Goal: Complete application form

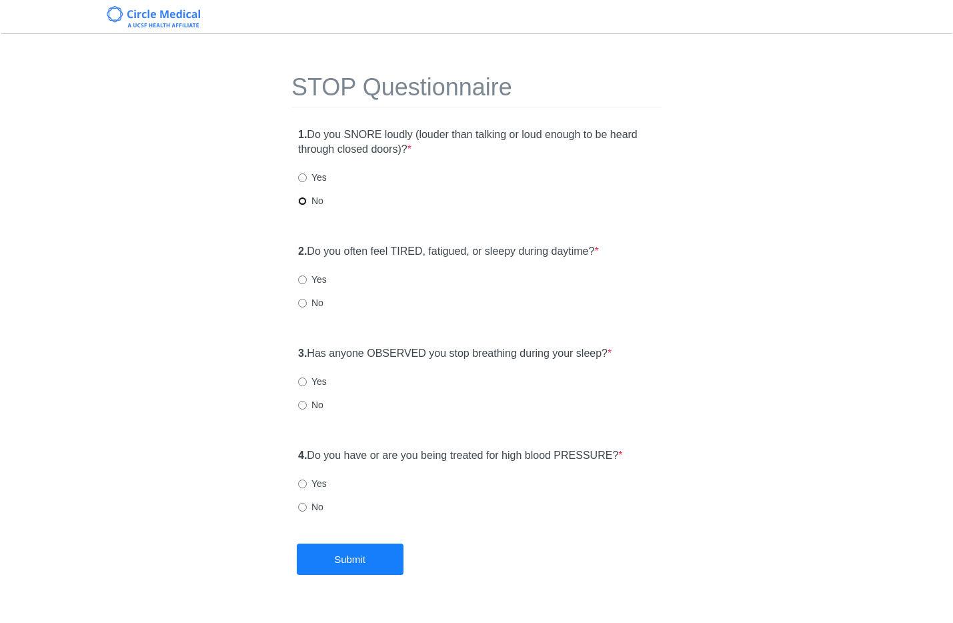
click at [300, 202] on input "No" at bounding box center [302, 201] width 9 height 9
radio input "true"
click at [304, 301] on input "No" at bounding box center [302, 303] width 9 height 9
radio input "true"
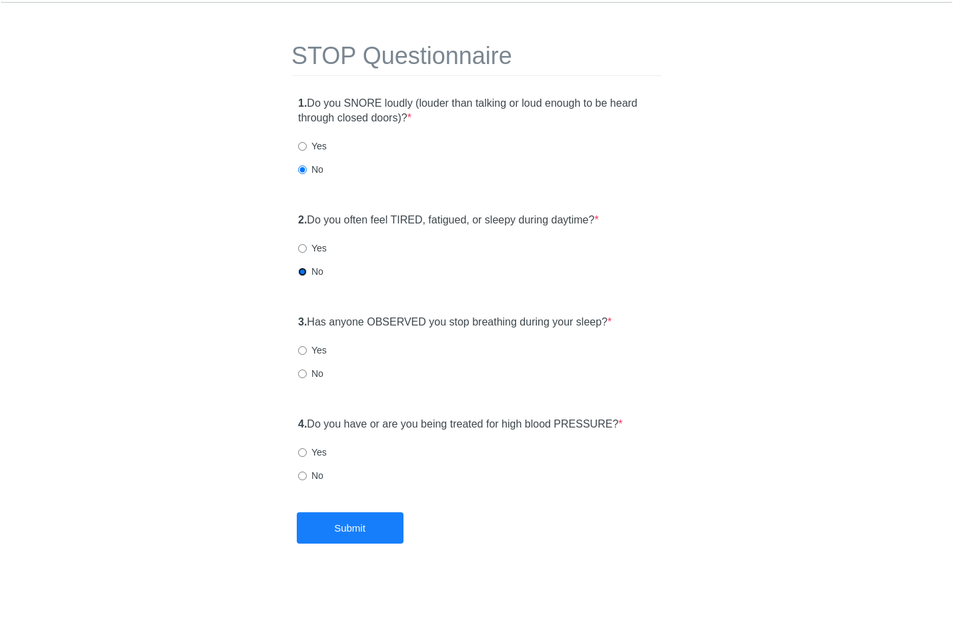
scroll to position [33, 0]
click at [308, 342] on div "3. Has anyone OBSERVED you stop breathing during your sleep? * Yes No" at bounding box center [477, 353] width 370 height 92
click at [306, 345] on input "Yes" at bounding box center [302, 349] width 9 height 9
radio input "true"
click at [308, 476] on label "No" at bounding box center [310, 474] width 25 height 13
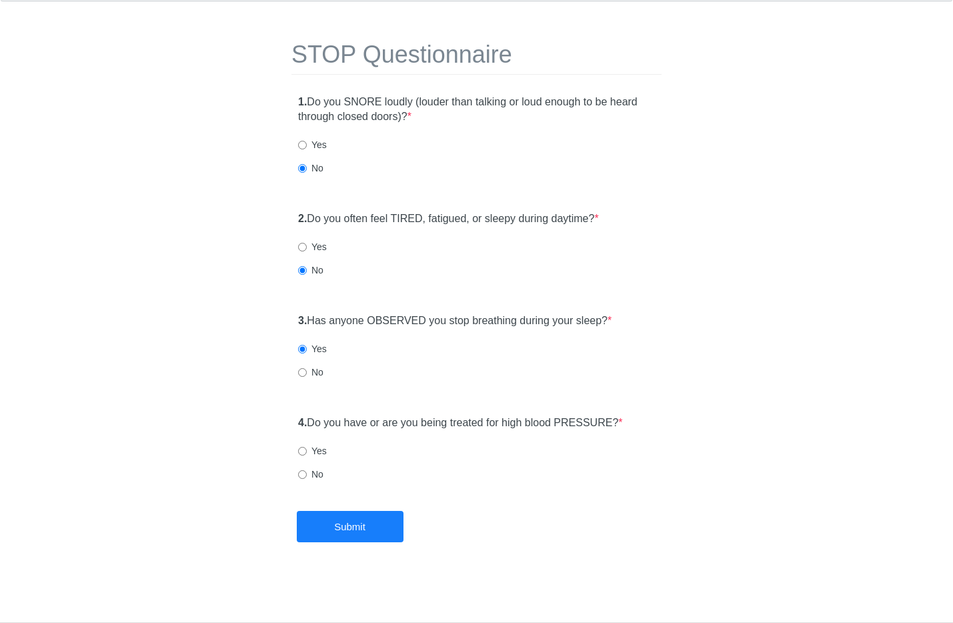
click at [307, 476] on input "No" at bounding box center [302, 474] width 9 height 9
radio input "true"
click at [322, 386] on div "3. Has anyone OBSERVED you stop breathing during your sleep? * Yes No" at bounding box center [477, 353] width 370 height 92
click at [318, 374] on label "No" at bounding box center [310, 372] width 25 height 13
click at [307, 374] on input "No" at bounding box center [302, 372] width 9 height 9
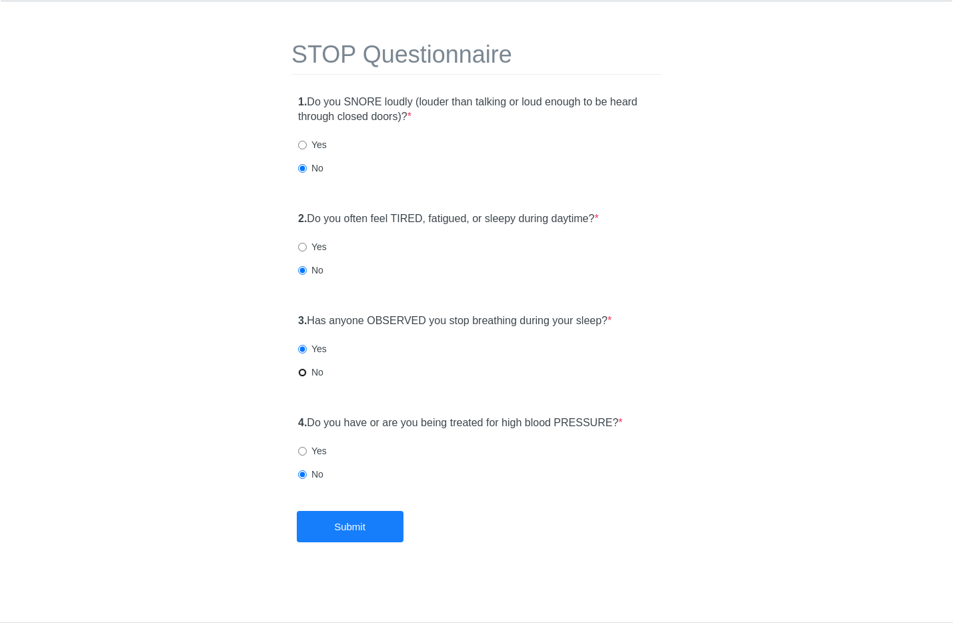
radio input "true"
click at [347, 540] on button "Submit" at bounding box center [350, 526] width 107 height 31
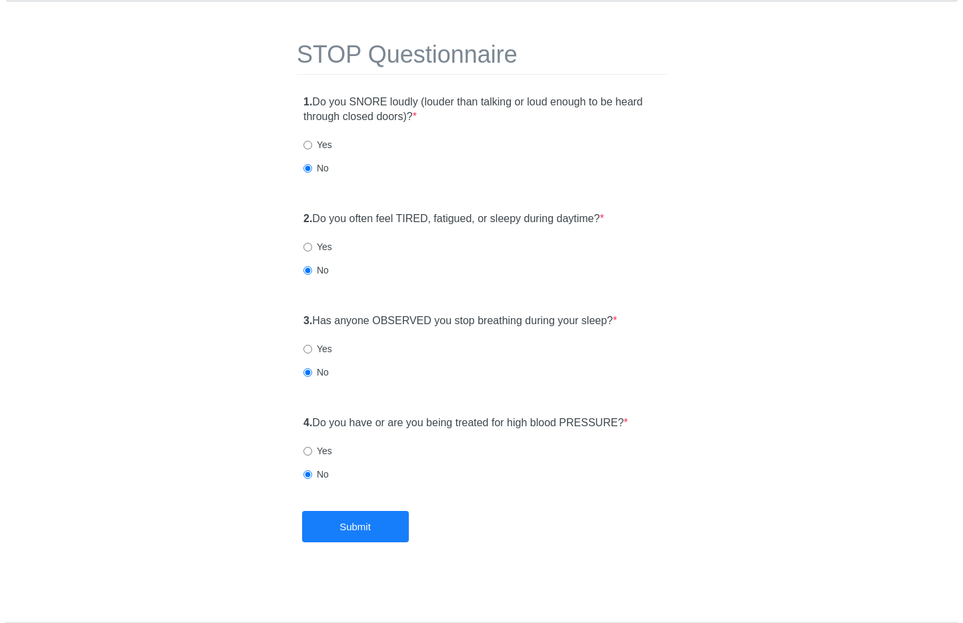
scroll to position [0, 0]
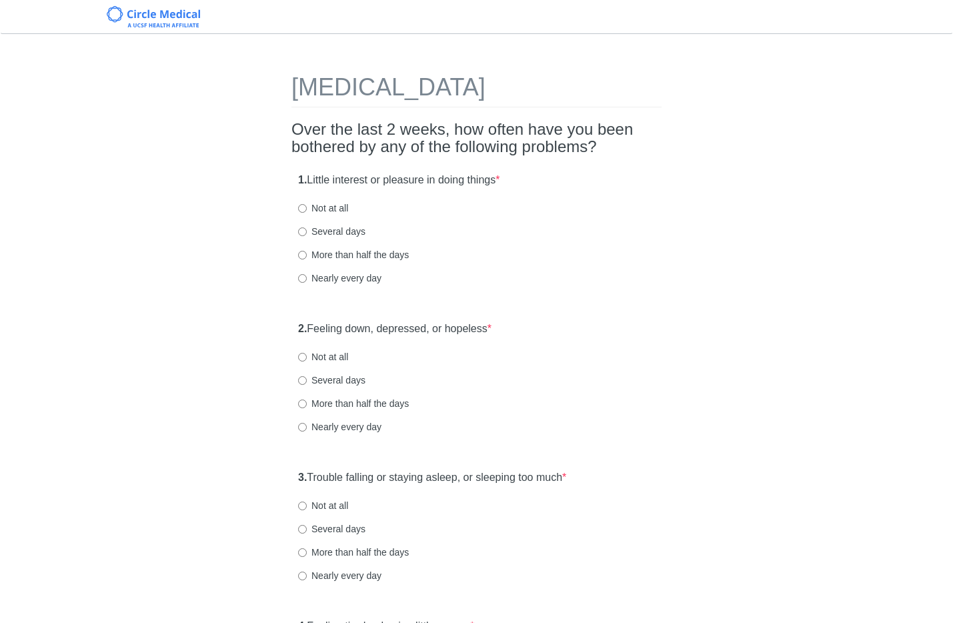
click at [333, 213] on label "Not at all" at bounding box center [323, 207] width 50 height 13
click at [307, 213] on input "Not at all" at bounding box center [302, 208] width 9 height 9
radio input "true"
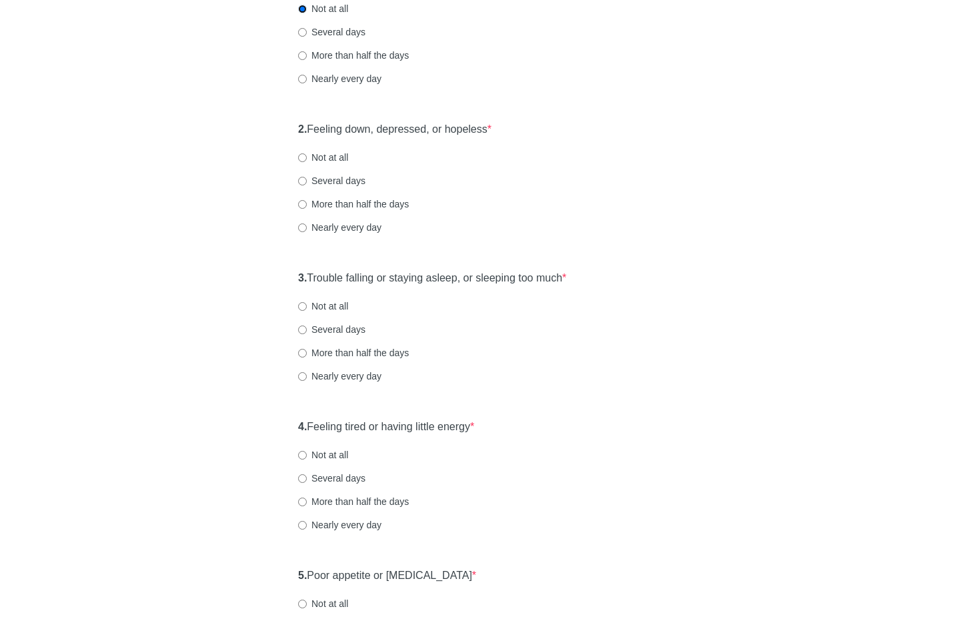
scroll to position [209, 0]
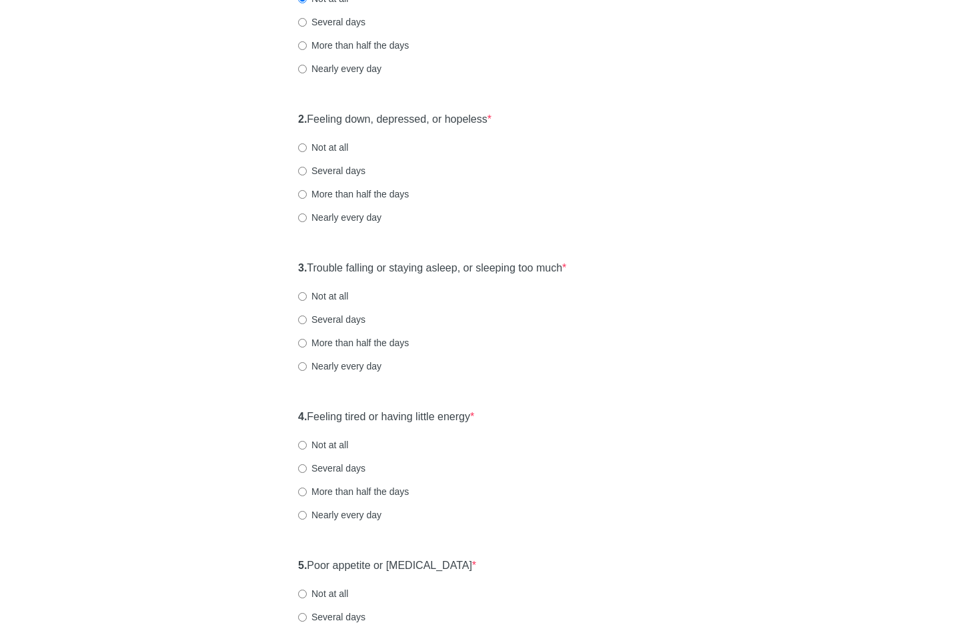
click at [322, 141] on label "Not at all" at bounding box center [323, 147] width 50 height 13
click at [307, 143] on input "Not at all" at bounding box center [302, 147] width 9 height 9
radio input "true"
click at [310, 295] on label "Not at all" at bounding box center [323, 296] width 50 height 13
click at [307, 295] on input "Not at all" at bounding box center [302, 296] width 9 height 9
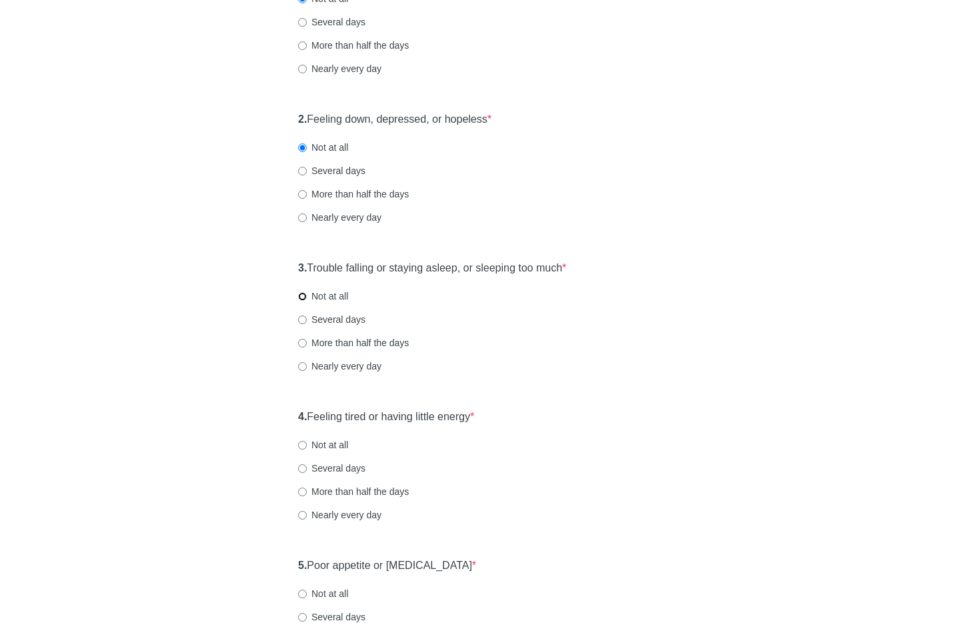
radio input "true"
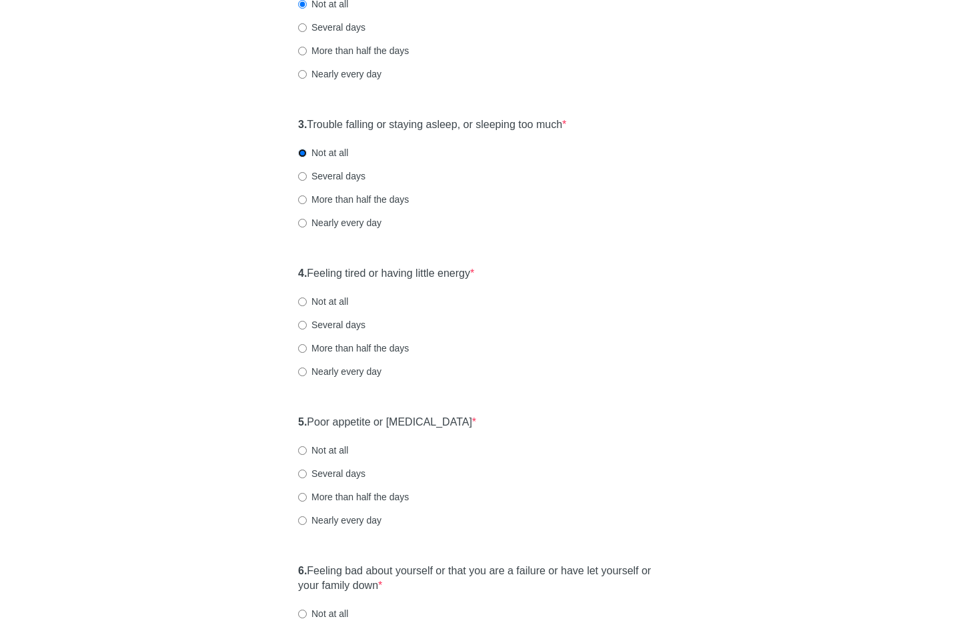
scroll to position [410, 0]
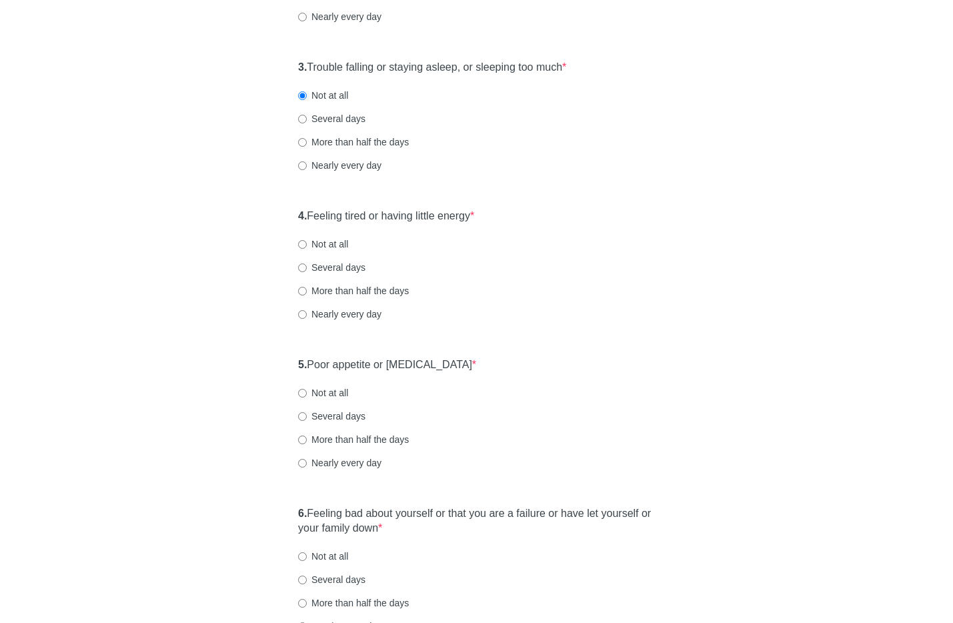
click at [304, 238] on label "Not at all" at bounding box center [323, 244] width 50 height 13
click at [304, 240] on input "Not at all" at bounding box center [302, 244] width 9 height 9
radio input "true"
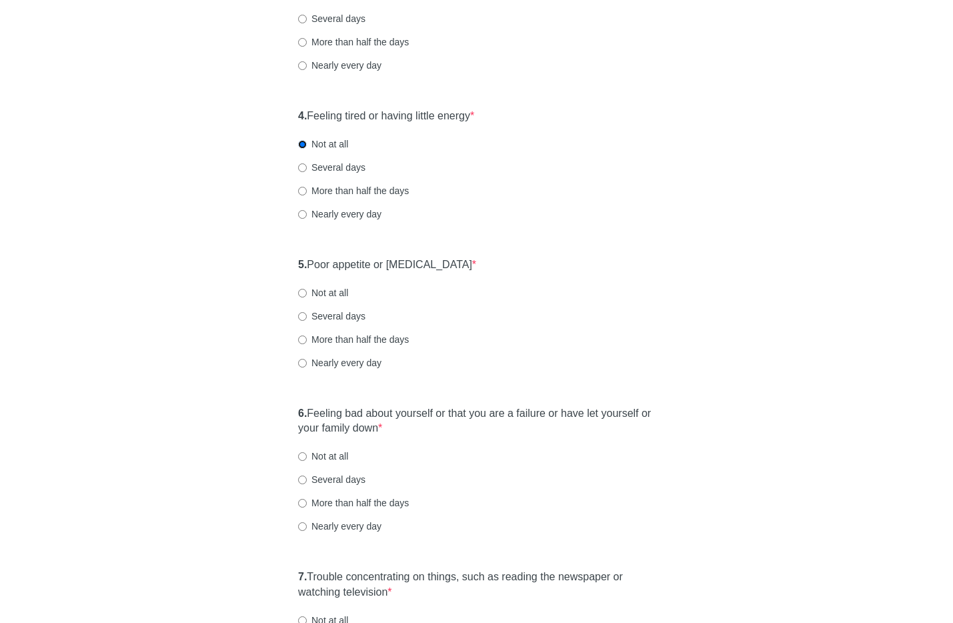
scroll to position [527, 0]
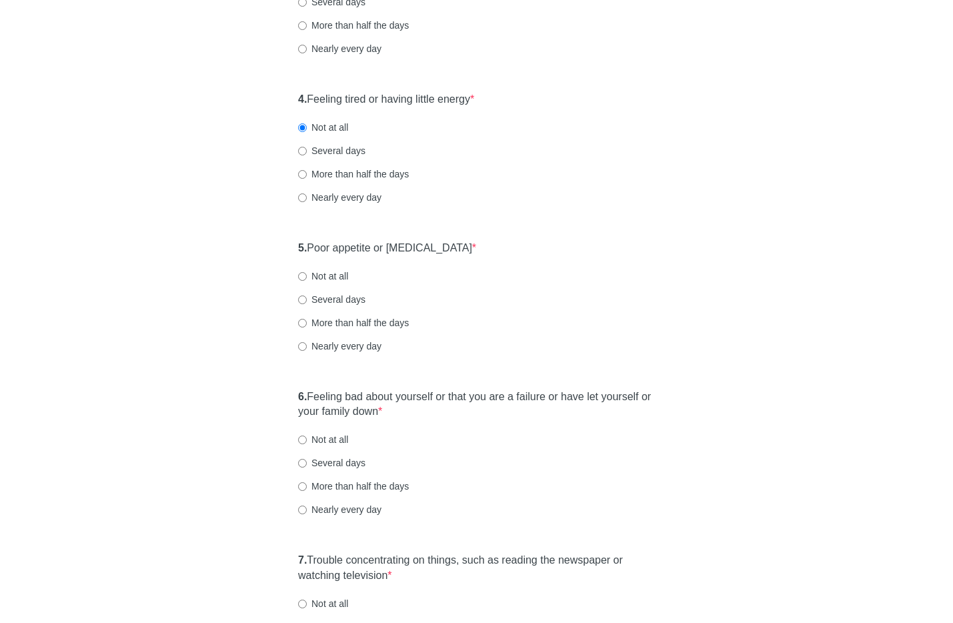
click at [316, 276] on label "Not at all" at bounding box center [323, 276] width 50 height 13
click at [307, 276] on input "Not at all" at bounding box center [302, 276] width 9 height 9
radio input "true"
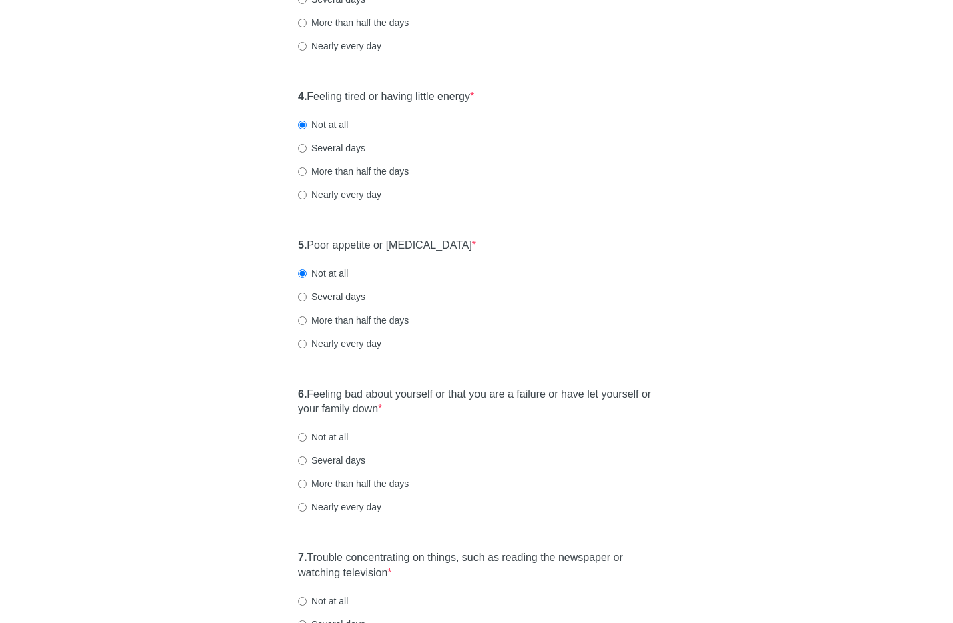
drag, startPoint x: 319, startPoint y: 434, endPoint x: 367, endPoint y: 412, distance: 52.6
click at [319, 433] on label "Not at all" at bounding box center [323, 436] width 50 height 13
click at [307, 433] on input "Not at all" at bounding box center [302, 437] width 9 height 9
radio input "true"
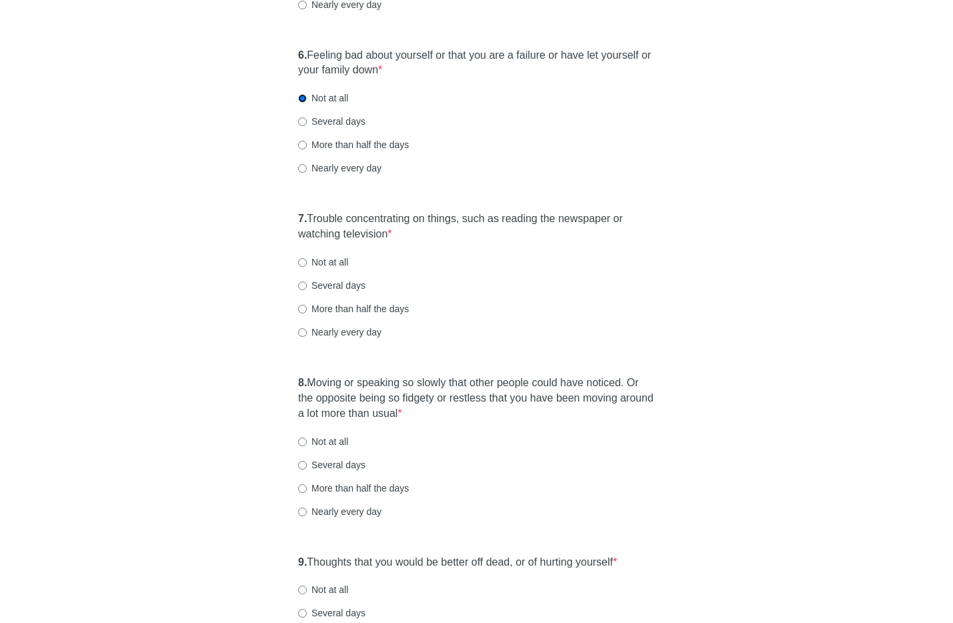
scroll to position [871, 0]
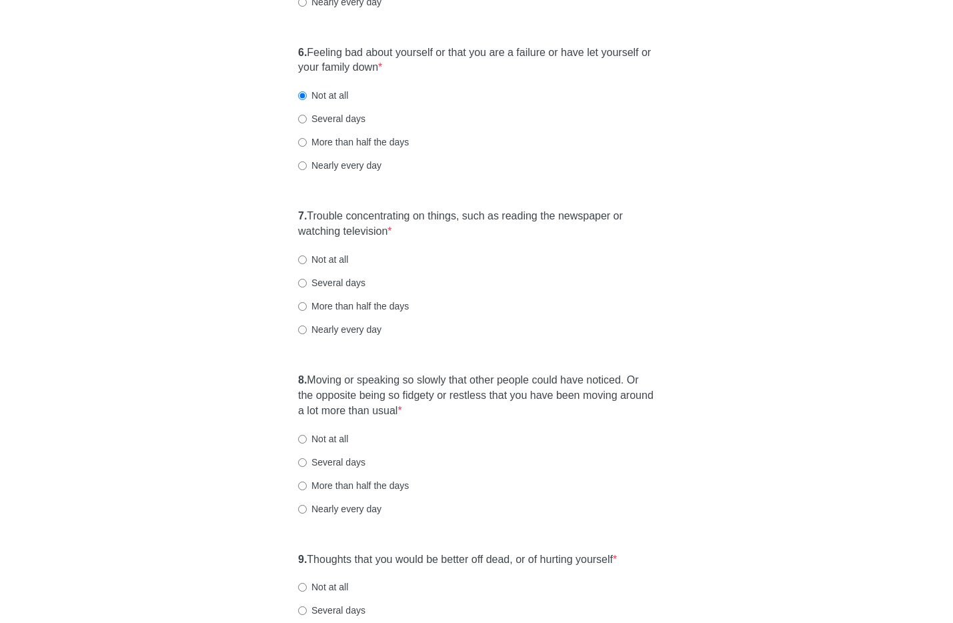
click at [334, 266] on label "Not at all" at bounding box center [323, 259] width 50 height 13
click at [307, 264] on input "Not at all" at bounding box center [302, 260] width 9 height 9
radio input "true"
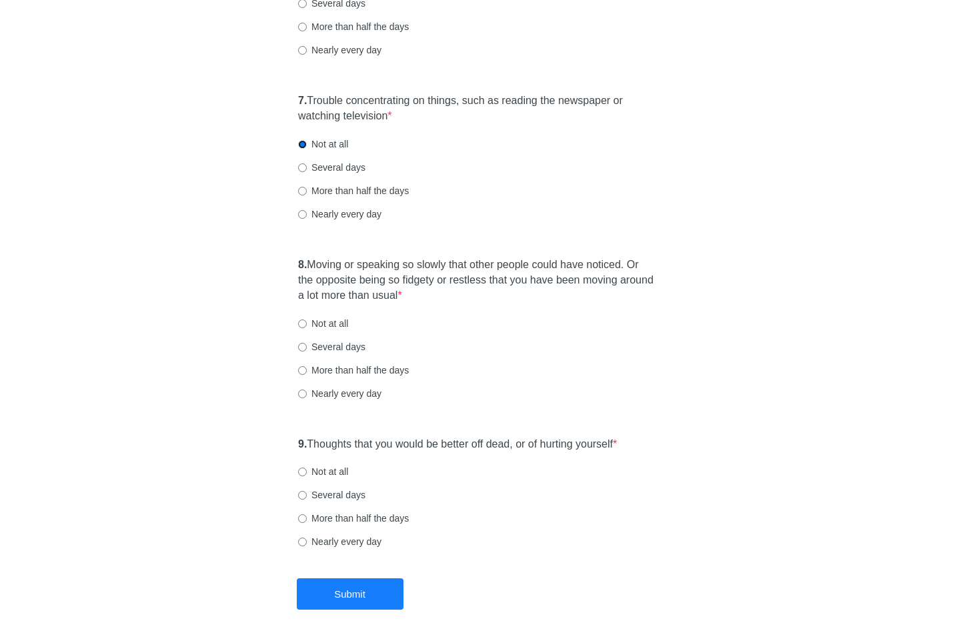
scroll to position [1054, 0]
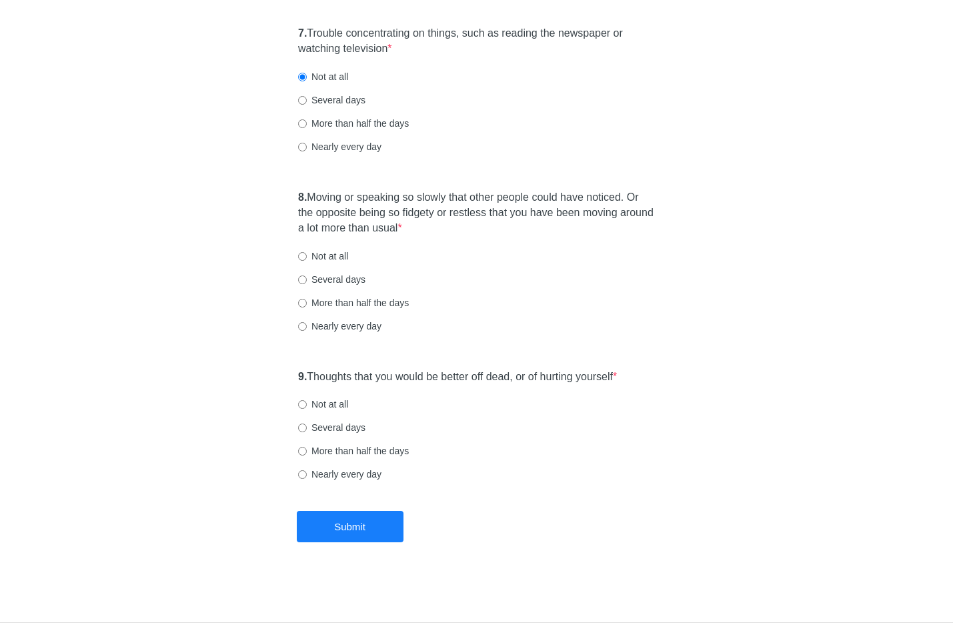
click at [342, 251] on label "Not at all" at bounding box center [323, 256] width 50 height 13
click at [307, 252] on input "Not at all" at bounding box center [302, 256] width 9 height 9
radio input "true"
click at [344, 403] on label "Not at all" at bounding box center [323, 404] width 50 height 13
click at [307, 403] on input "Not at all" at bounding box center [302, 404] width 9 height 9
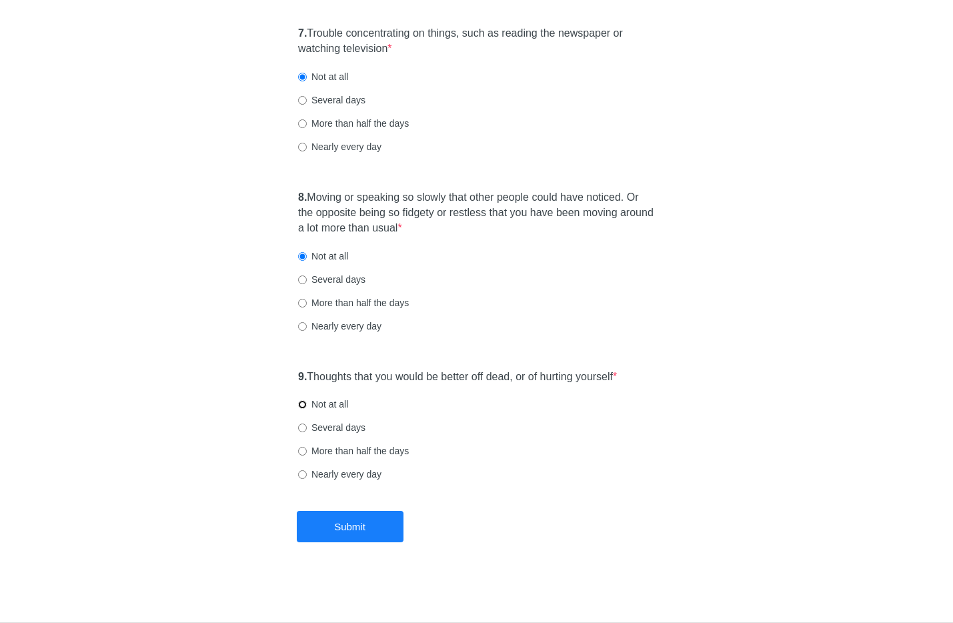
radio input "true"
click at [368, 537] on button "Submit" at bounding box center [350, 526] width 107 height 31
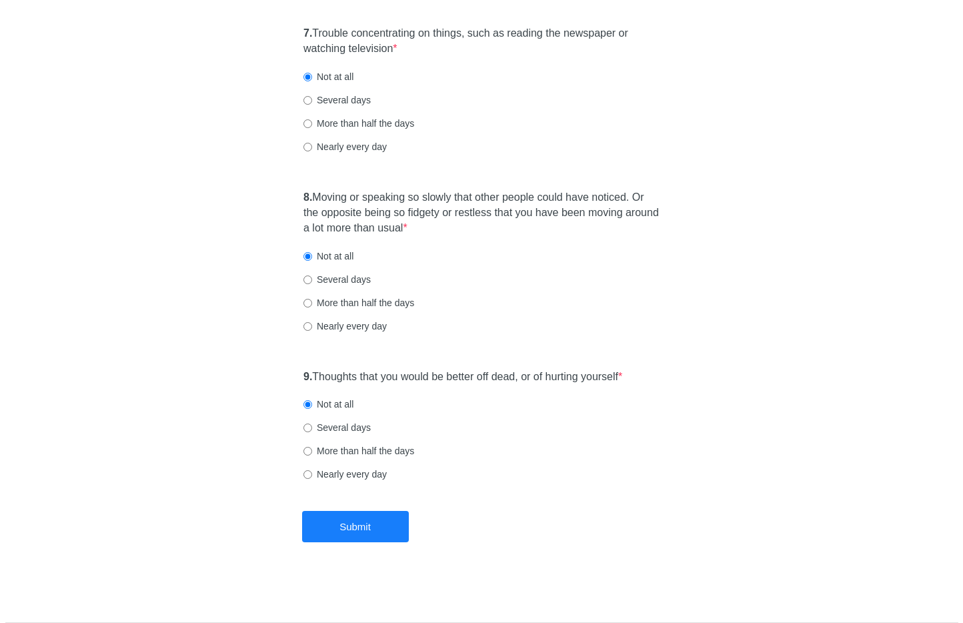
scroll to position [0, 0]
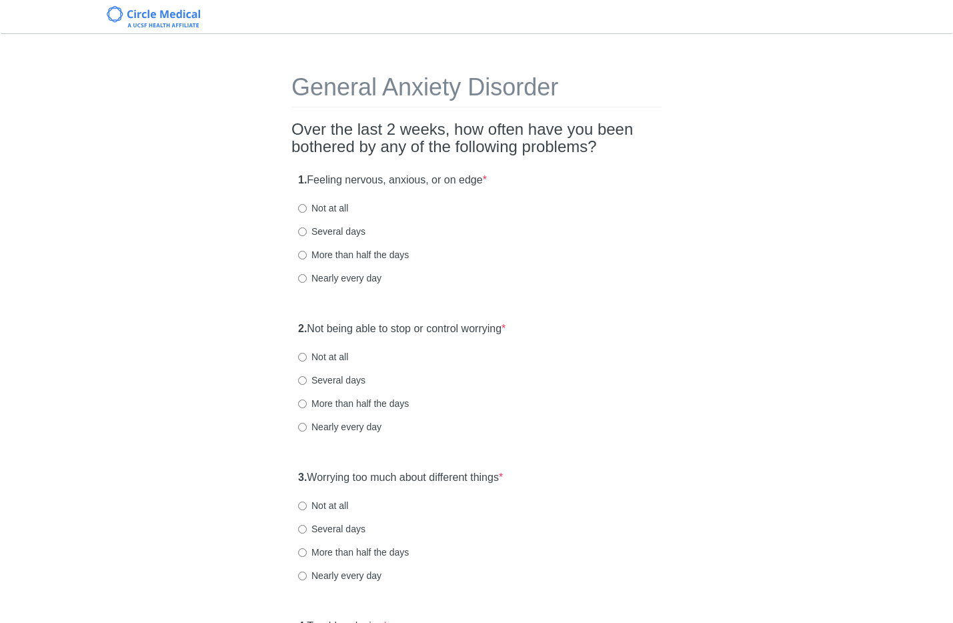
click at [334, 208] on label "Not at all" at bounding box center [323, 207] width 50 height 13
click at [307, 208] on input "Not at all" at bounding box center [302, 208] width 9 height 9
radio input "true"
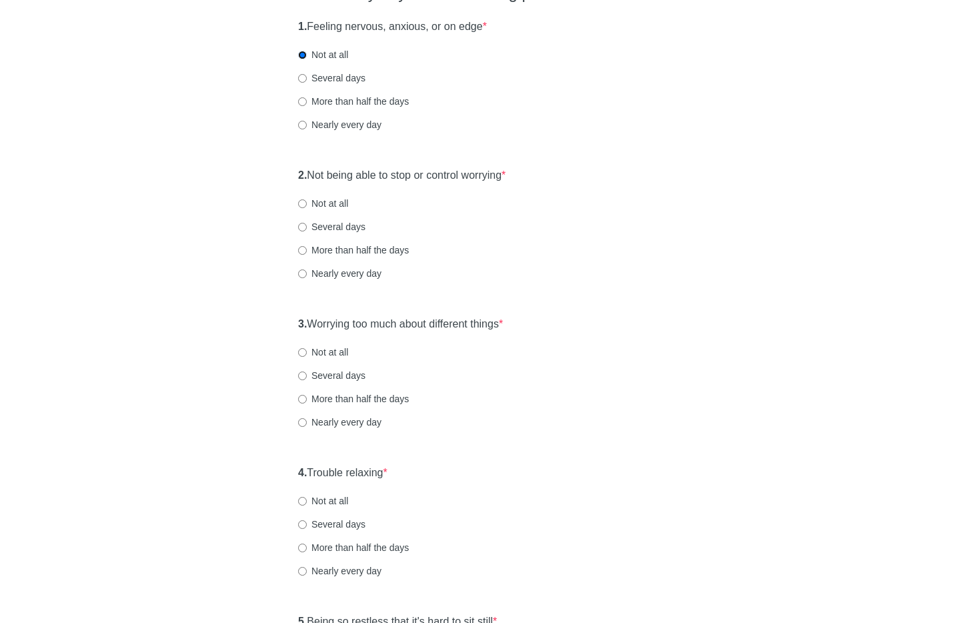
scroll to position [192, 0]
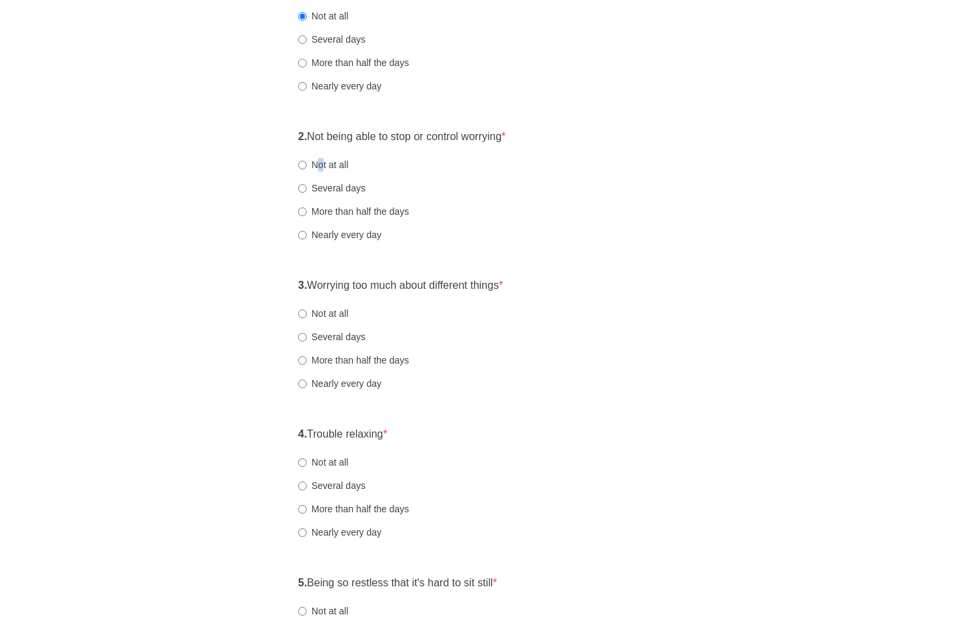
click at [321, 159] on label "Not at all" at bounding box center [323, 164] width 50 height 13
click at [324, 160] on label "Not at all" at bounding box center [323, 164] width 50 height 13
click at [307, 161] on input "Not at all" at bounding box center [302, 165] width 9 height 9
radio input "true"
click at [352, 320] on div "Not at all" at bounding box center [476, 313] width 357 height 13
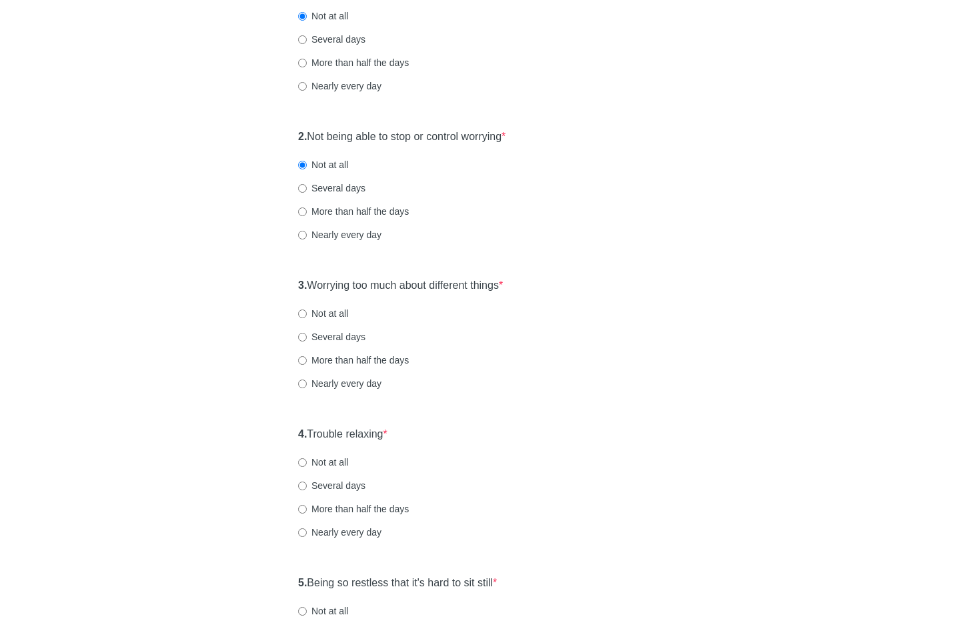
click at [346, 316] on label "Not at all" at bounding box center [323, 313] width 50 height 13
click at [307, 316] on input "Not at all" at bounding box center [302, 314] width 9 height 9
radio input "true"
click at [344, 460] on label "Not at all" at bounding box center [323, 462] width 50 height 13
click at [307, 460] on input "Not at all" at bounding box center [302, 462] width 9 height 9
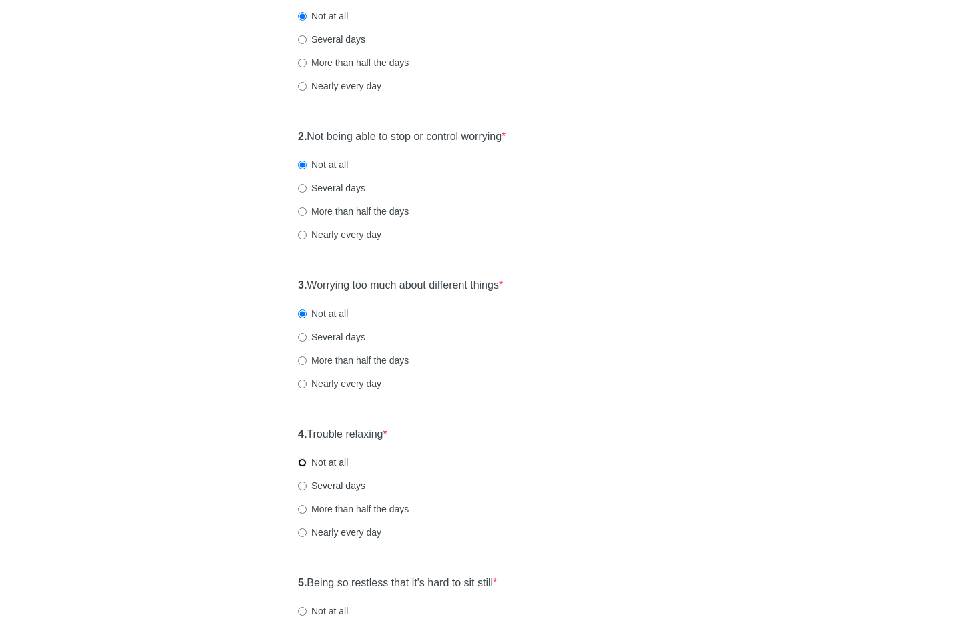
radio input "true"
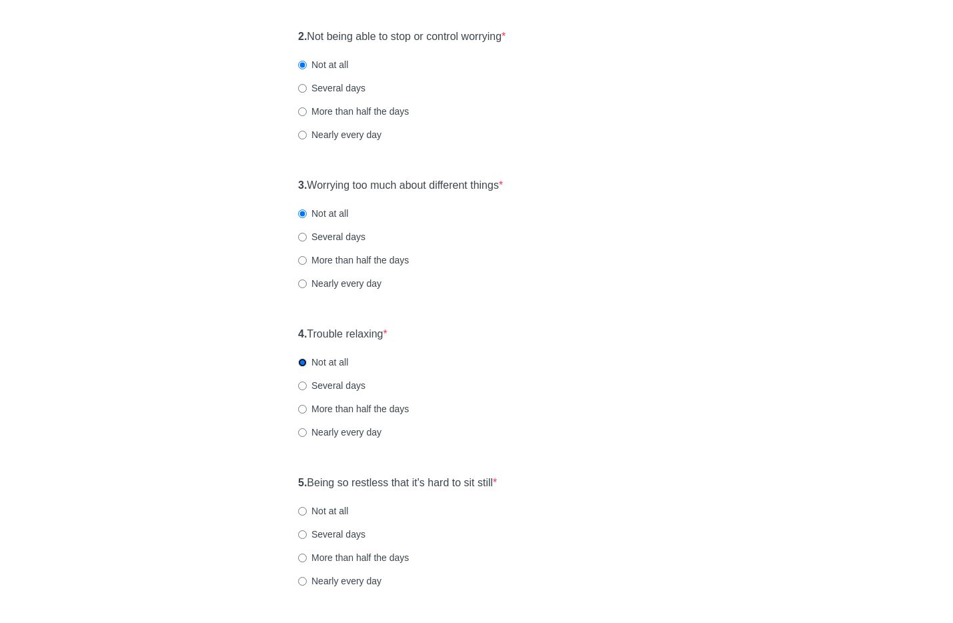
scroll to position [606, 0]
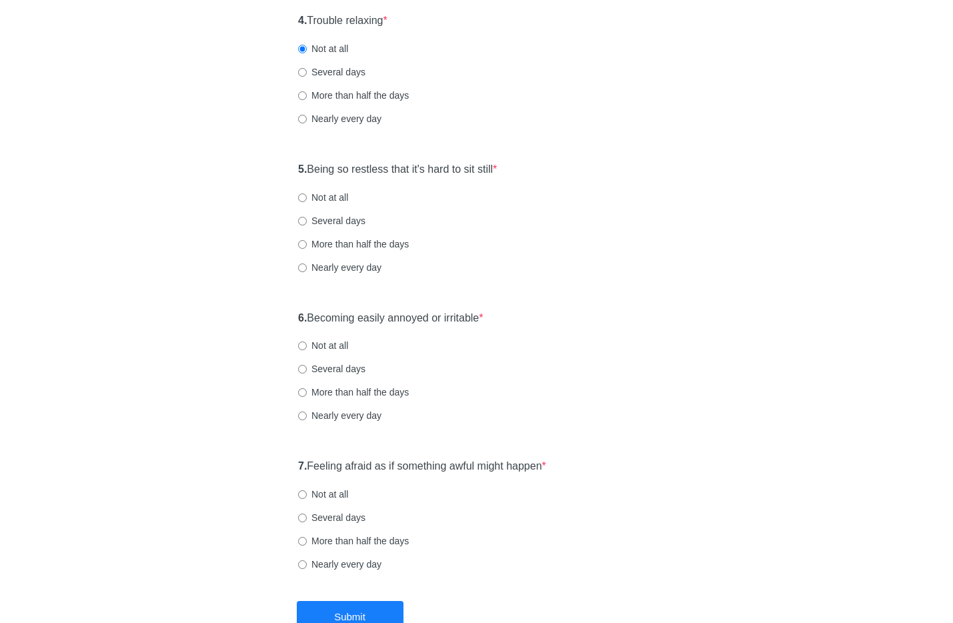
click at [340, 341] on label "Not at all" at bounding box center [323, 345] width 50 height 13
click at [307, 342] on input "Not at all" at bounding box center [302, 346] width 9 height 9
radio input "true"
click at [324, 486] on div "7. Feeling afraid as if something awful might happen * Not at all Several days …" at bounding box center [477, 521] width 370 height 139
click at [322, 492] on label "Not at all" at bounding box center [323, 494] width 50 height 13
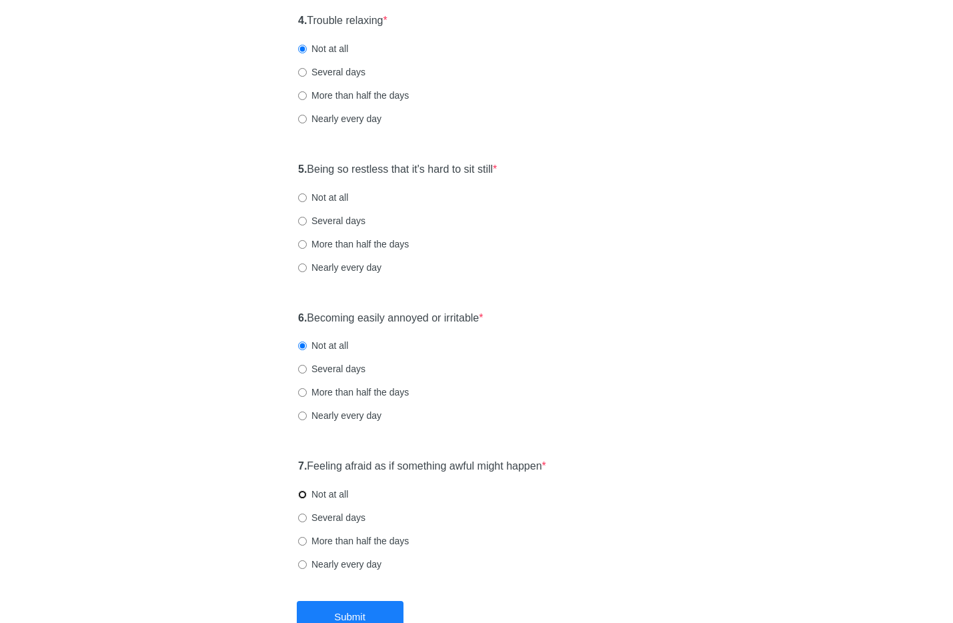
click at [307, 492] on input "Not at all" at bounding box center [302, 494] width 9 height 9
radio input "true"
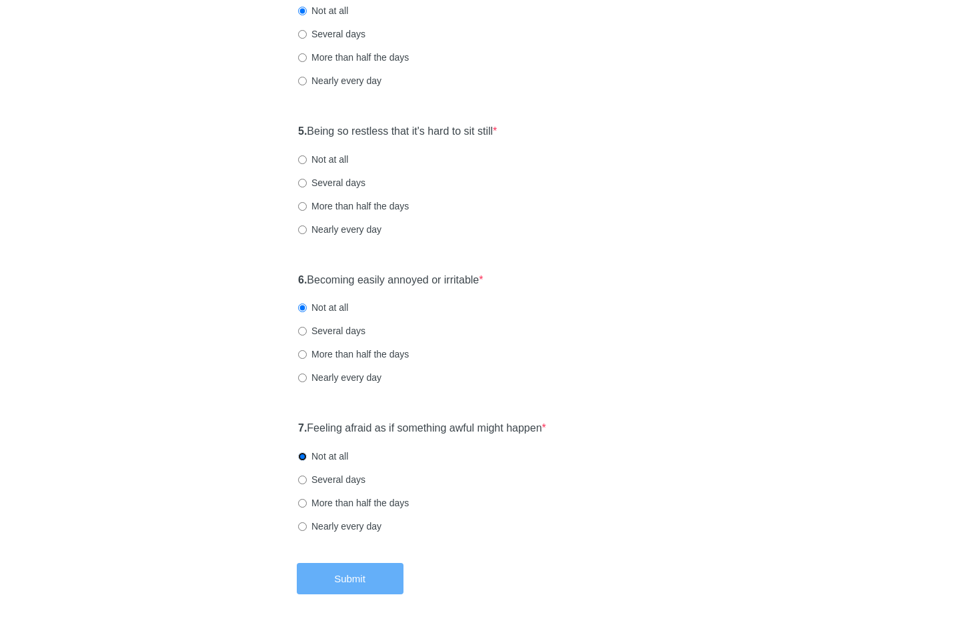
scroll to position [696, 0]
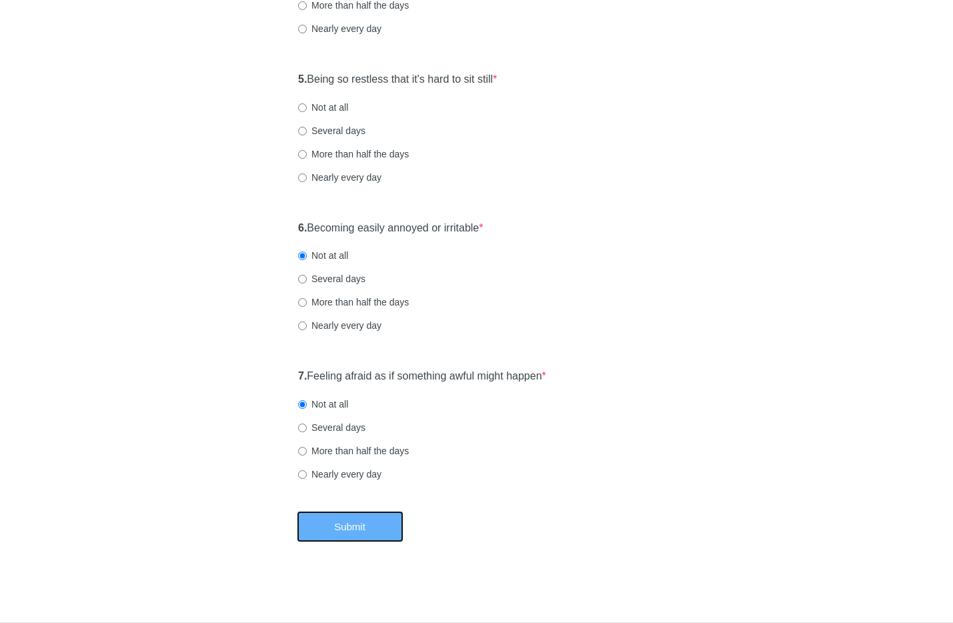
click at [368, 519] on button "Submit" at bounding box center [350, 526] width 107 height 31
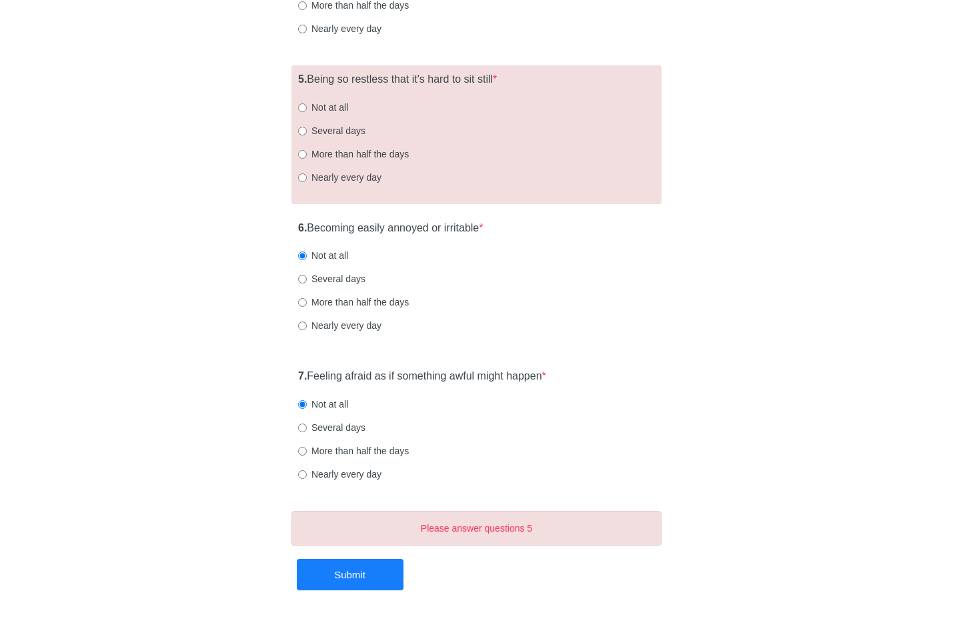
click at [344, 107] on label "Not at all" at bounding box center [323, 107] width 50 height 13
click at [307, 107] on input "Not at all" at bounding box center [302, 107] width 9 height 9
radio input "true"
click at [366, 570] on button "Submit" at bounding box center [350, 574] width 107 height 31
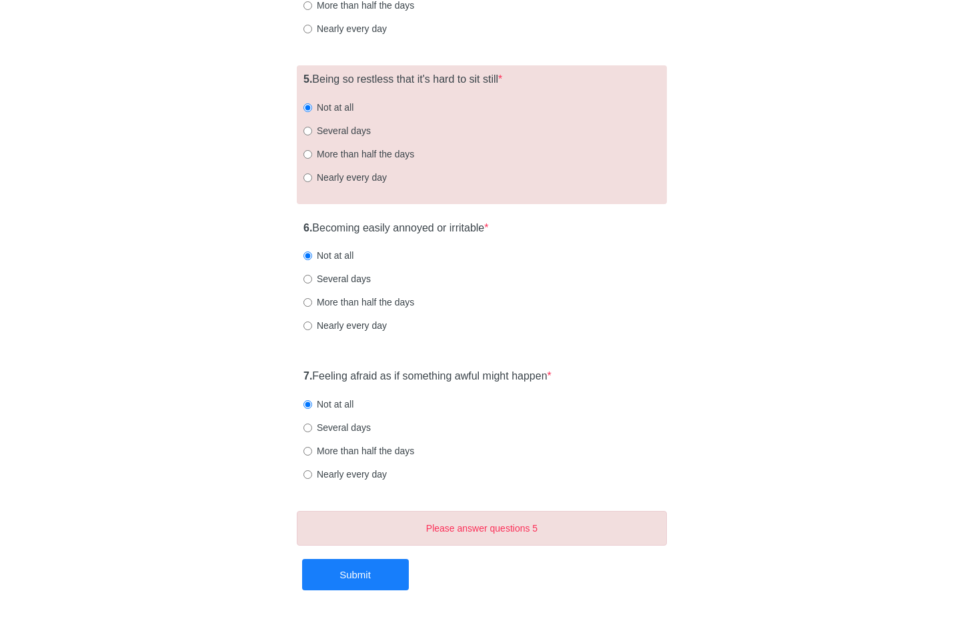
scroll to position [0, 0]
